Goal: Transaction & Acquisition: Purchase product/service

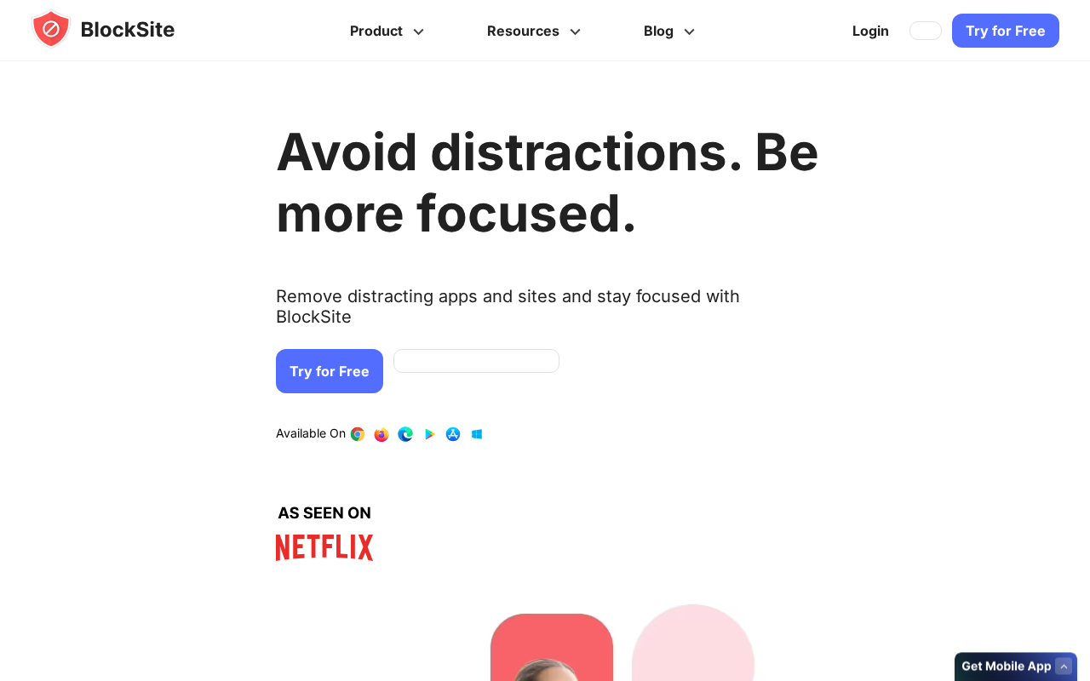
click at [346, 362] on link "Try for Free" at bounding box center [329, 371] width 107 height 44
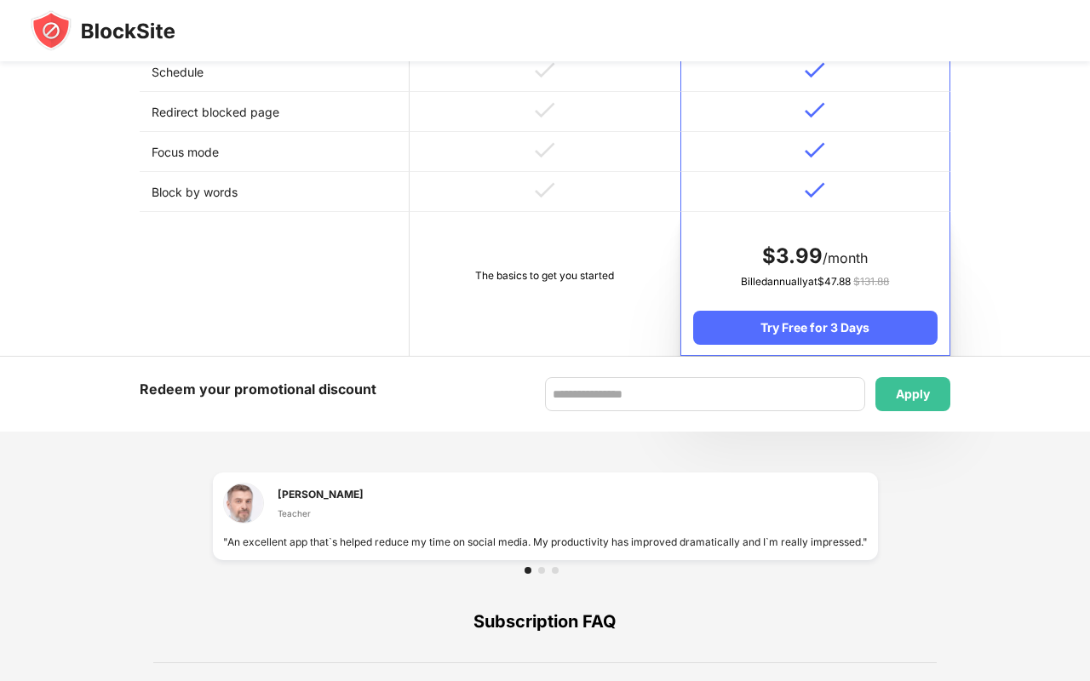
scroll to position [741, 0]
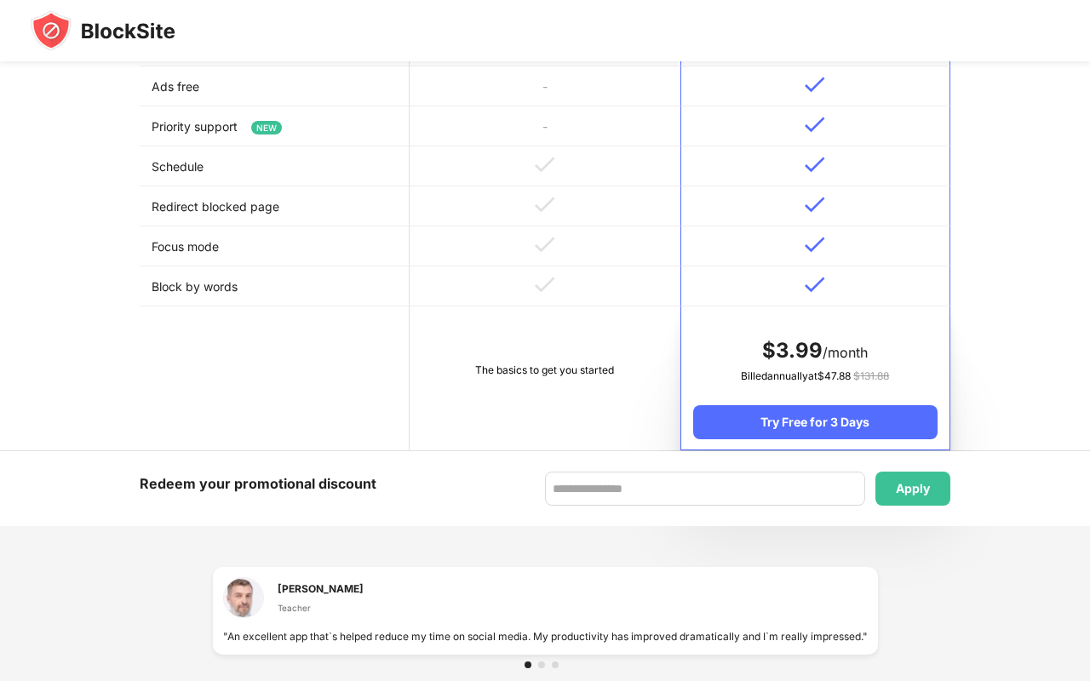
click at [588, 379] on div "The basics to get you started" at bounding box center [545, 370] width 246 height 17
click at [560, 365] on td "The basics to get you started" at bounding box center [545, 379] width 270 height 144
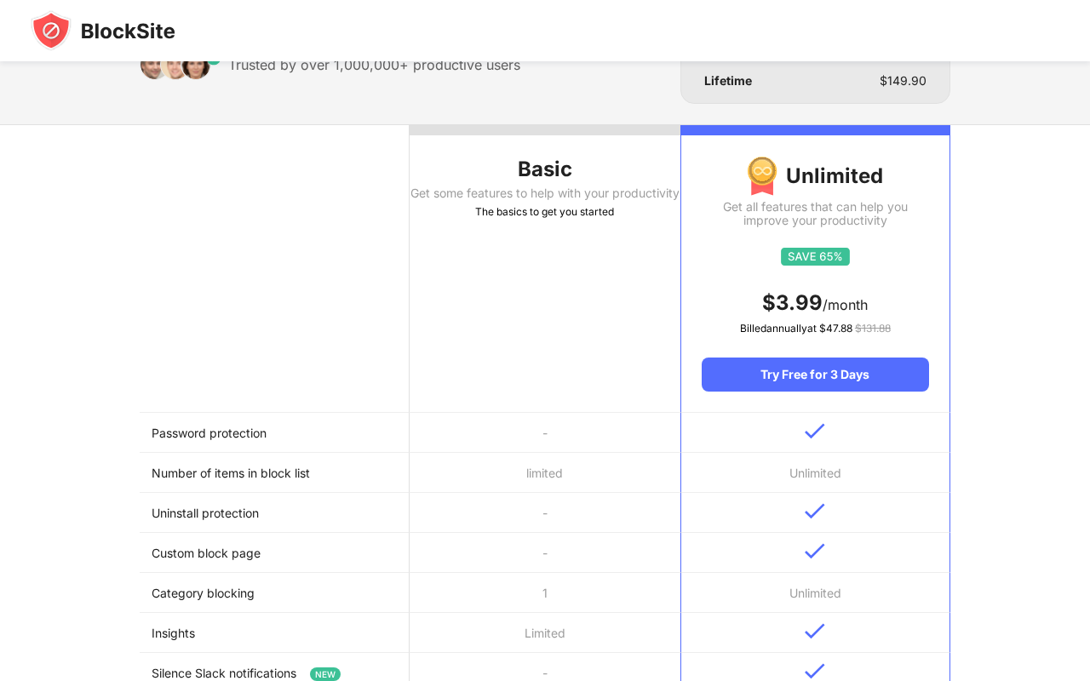
scroll to position [0, 0]
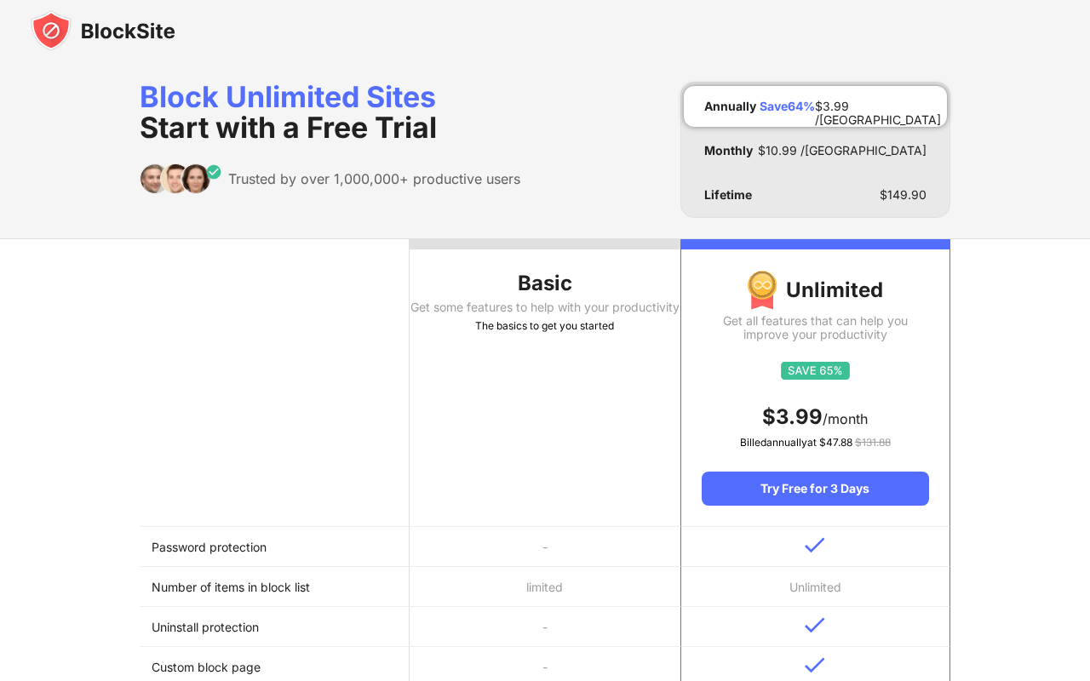
click at [577, 314] on div "Get some features to help with your productivity" at bounding box center [545, 308] width 270 height 14
